Goal: Find specific page/section: Find specific page/section

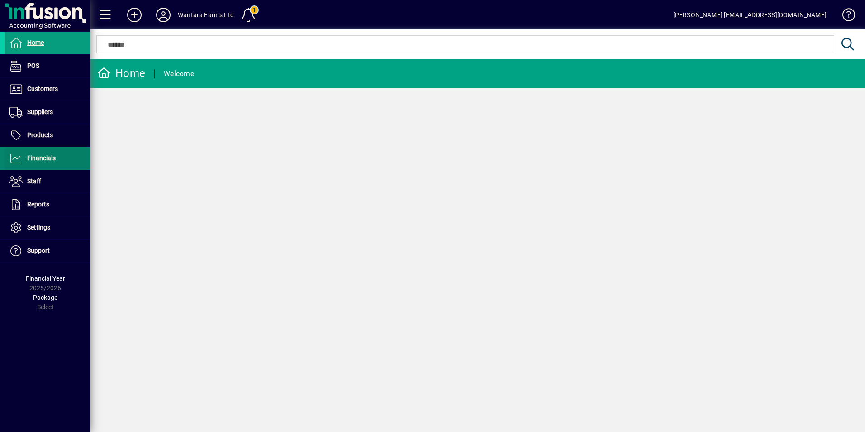
click at [33, 158] on span "Financials" at bounding box center [41, 157] width 29 height 7
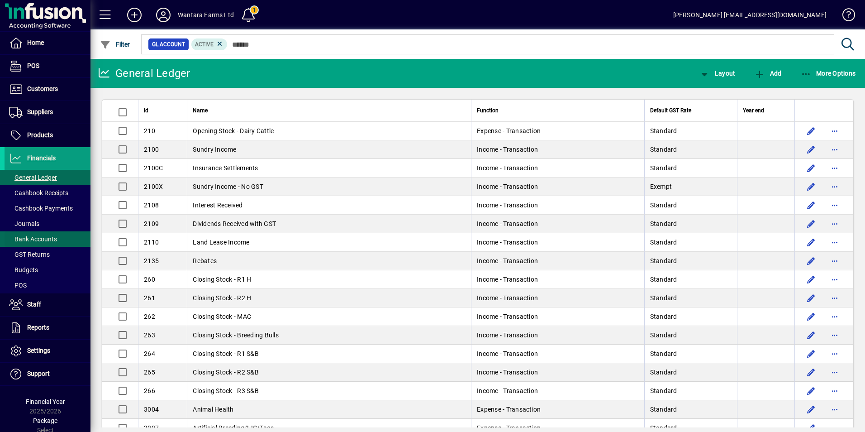
click at [46, 238] on span "Bank Accounts" at bounding box center [33, 238] width 48 height 7
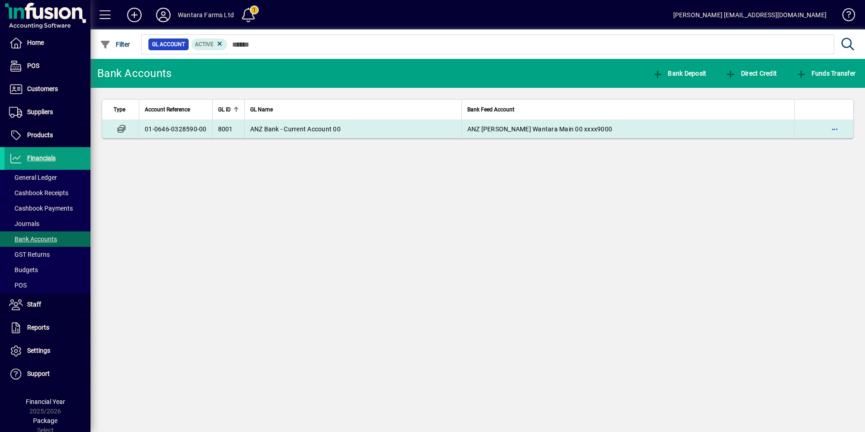
click at [279, 120] on td "ANZ Bank - Current Account 00" at bounding box center [352, 129] width 217 height 18
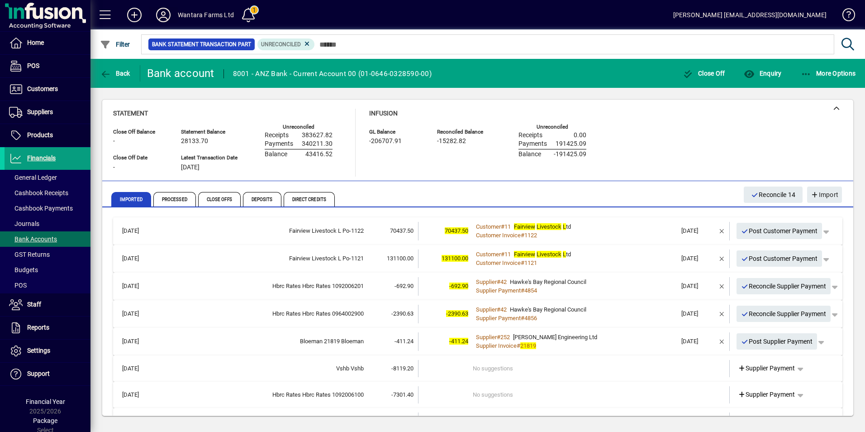
click at [158, 15] on icon at bounding box center [163, 15] width 18 height 14
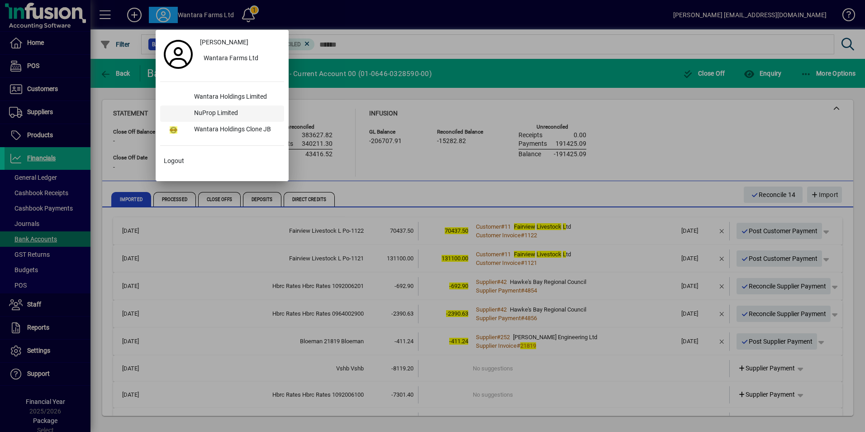
click at [212, 112] on div "NuProp Limited" at bounding box center [235, 113] width 97 height 16
